Goal: Information Seeking & Learning: Compare options

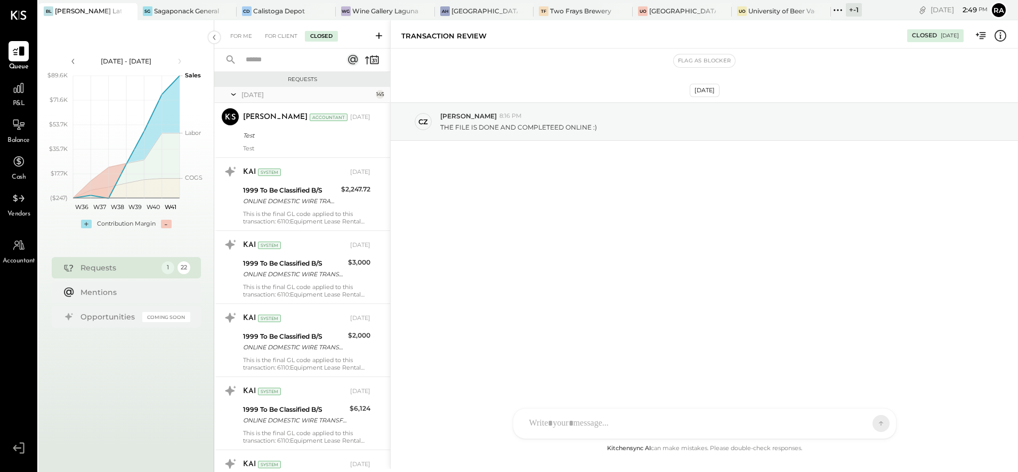
scroll to position [10265, 0]
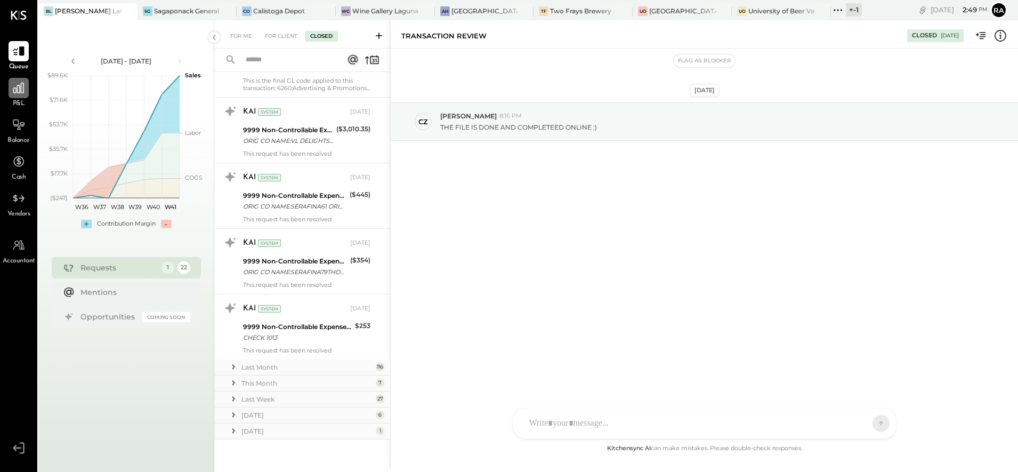
click at [17, 98] on div at bounding box center [19, 88] width 20 height 20
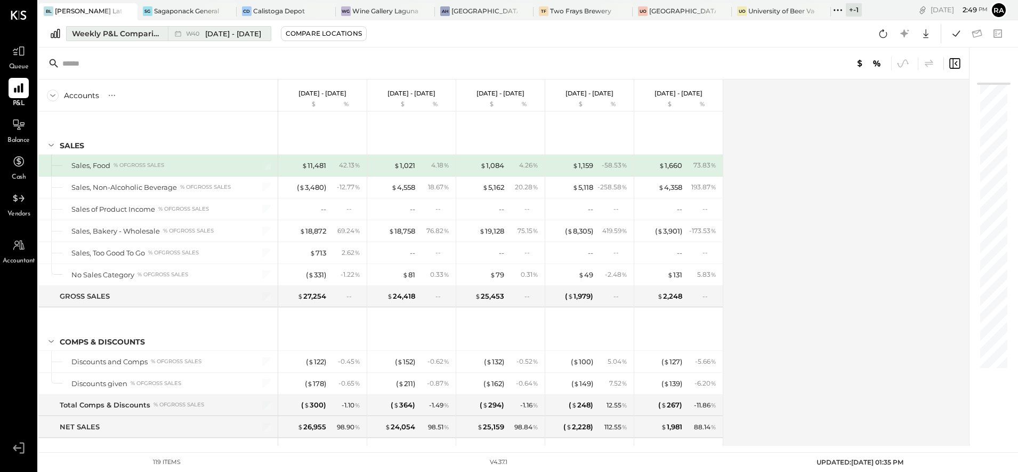
click at [127, 36] on div "Weekly P&L Comparison" at bounding box center [117, 33] width 90 height 11
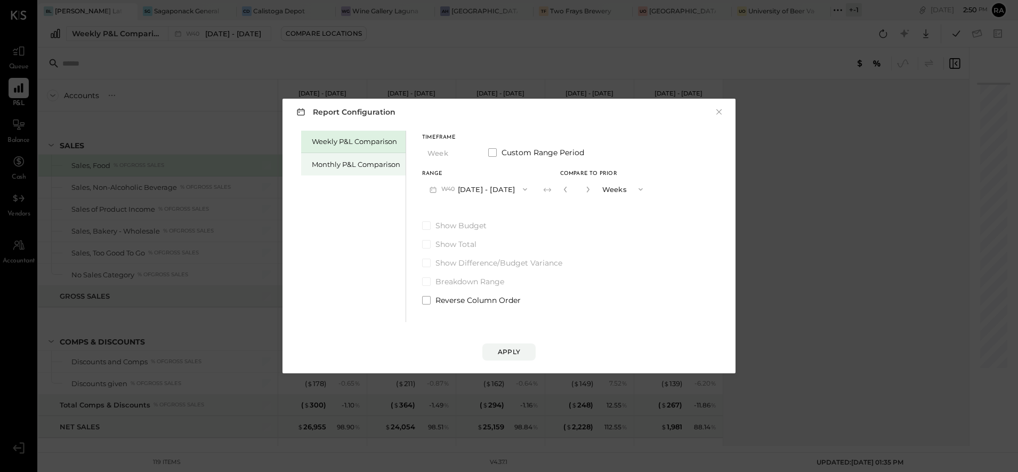
click at [335, 161] on div "Monthly P&L Comparison" at bounding box center [356, 164] width 89 height 10
click at [514, 189] on span "button" at bounding box center [521, 189] width 14 height 9
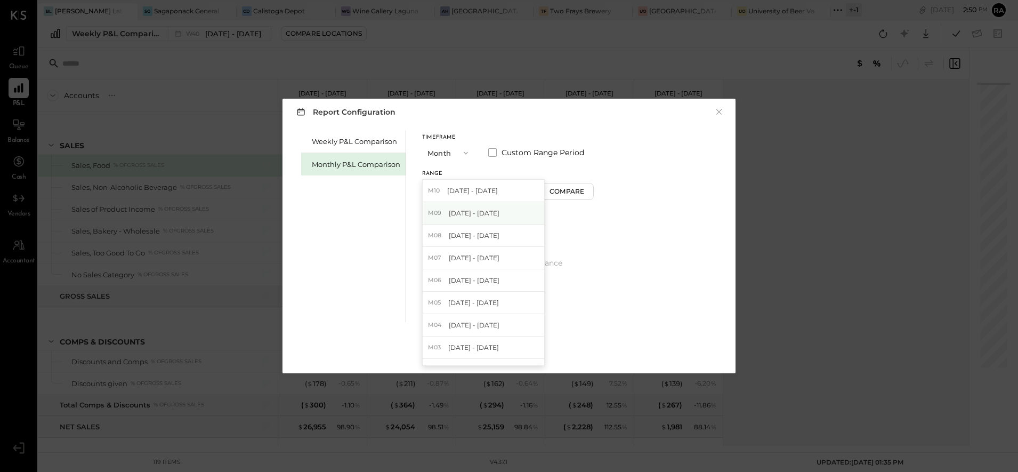
click at [472, 213] on span "[DATE] - [DATE]" at bounding box center [474, 212] width 51 height 9
click at [551, 193] on div "Compare" at bounding box center [568, 191] width 35 height 9
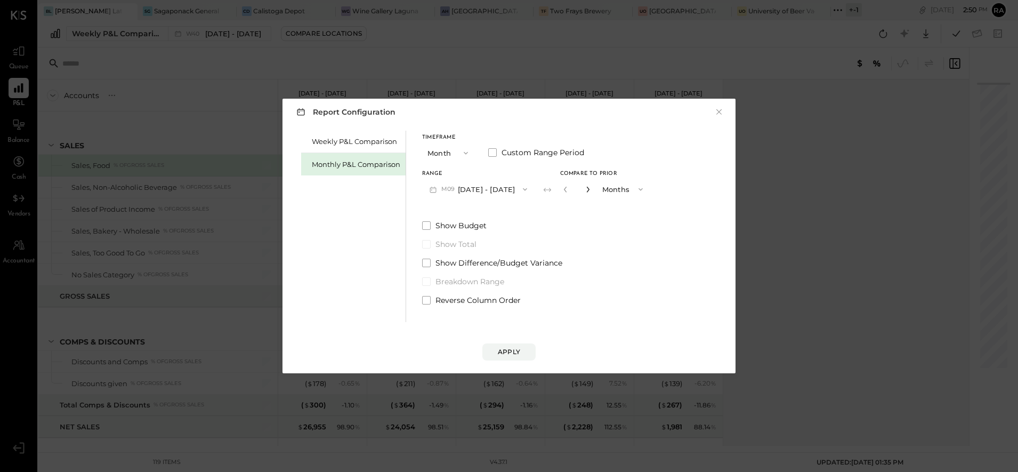
click at [587, 191] on icon "button" at bounding box center [588, 189] width 6 height 6
click at [585, 186] on icon "button" at bounding box center [588, 189] width 6 height 6
type input "*"
click at [502, 353] on div "Apply" at bounding box center [509, 351] width 22 height 9
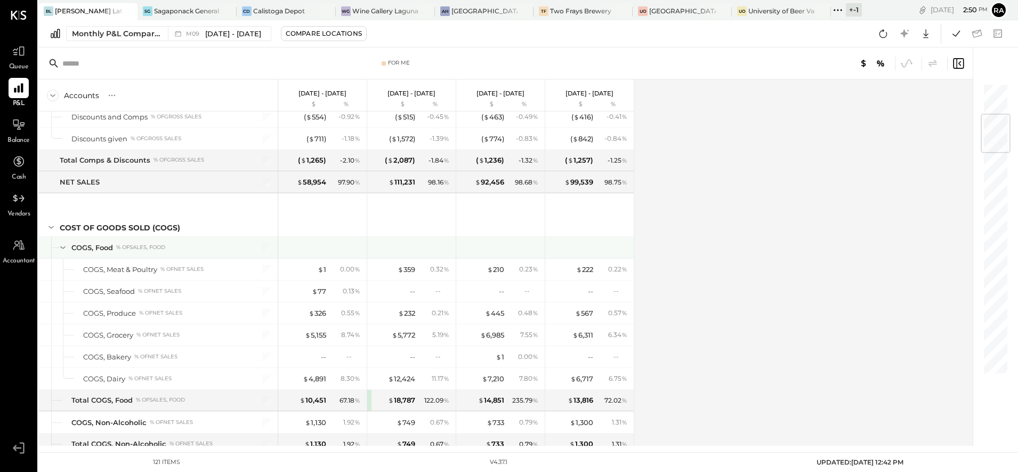
scroll to position [333, 0]
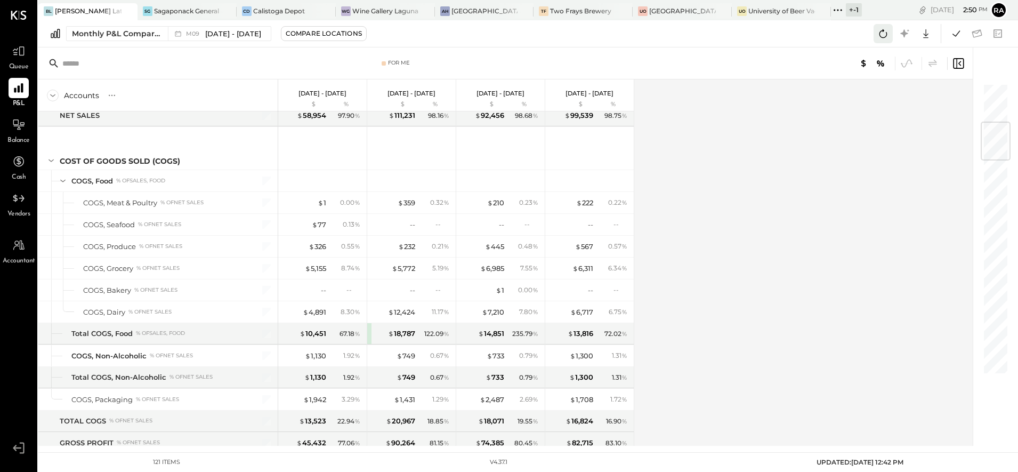
click at [883, 37] on icon at bounding box center [884, 33] width 8 height 9
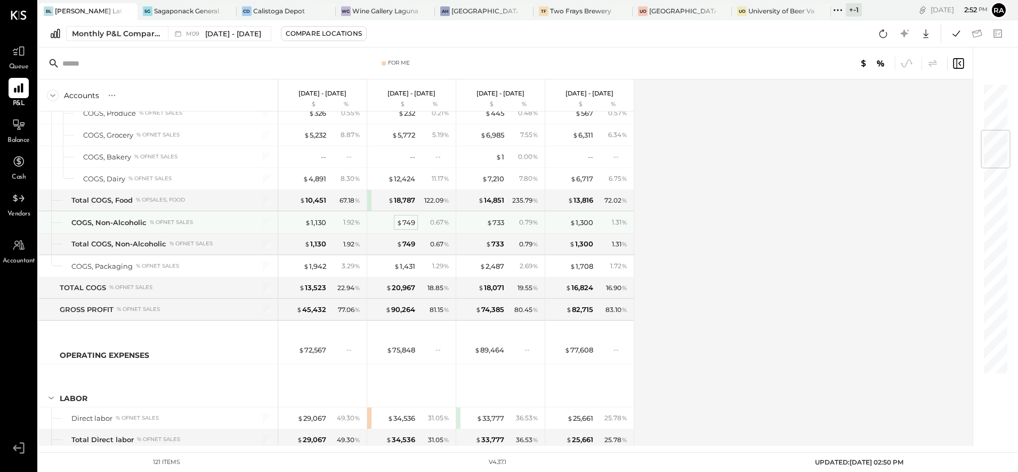
scroll to position [533, 0]
